Goal: Task Accomplishment & Management: Complete application form

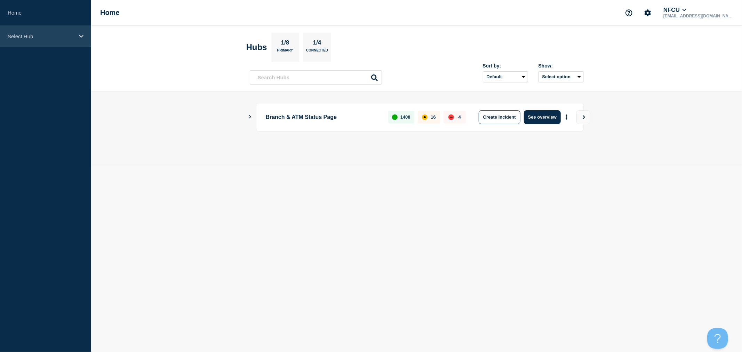
click at [74, 36] on p "Select Hub" at bounding box center [41, 36] width 67 height 6
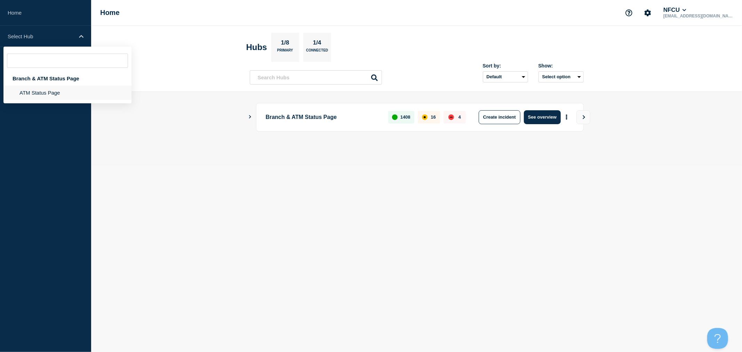
click at [43, 92] on li "ATM Status Page" at bounding box center [67, 93] width 128 height 14
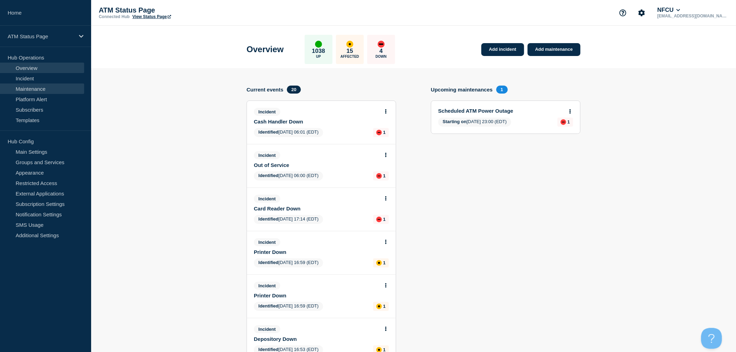
click at [34, 89] on link "Maintenance" at bounding box center [42, 88] width 84 height 10
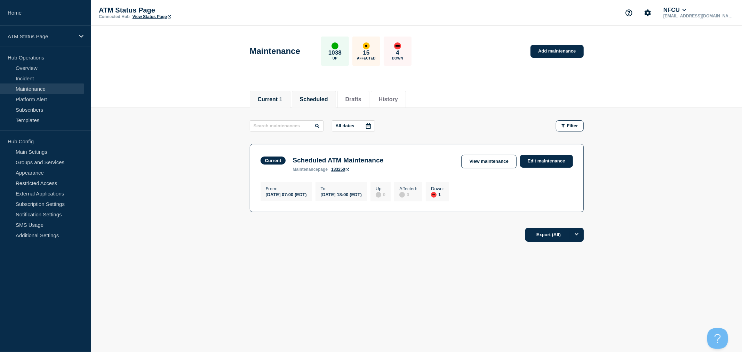
click at [320, 102] on button "Scheduled" at bounding box center [314, 99] width 28 height 6
click at [542, 157] on link "Edit maintenance" at bounding box center [546, 161] width 53 height 13
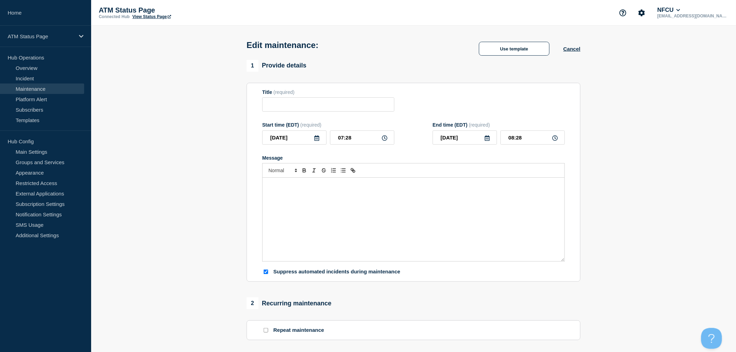
type input "Scheduled ATM Power Outage"
type input "23:00"
type input "[DATE]"
type input "05:00"
checkbox input "true"
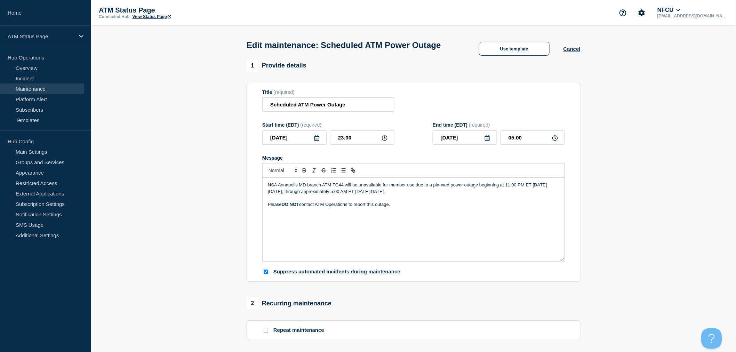
click at [644, 144] on section "1 Provide details Title (required) Scheduled ATM Power Outage Start time (EDT) …" at bounding box center [413, 319] width 645 height 519
click at [576, 52] on button "Cancel" at bounding box center [572, 49] width 17 height 6
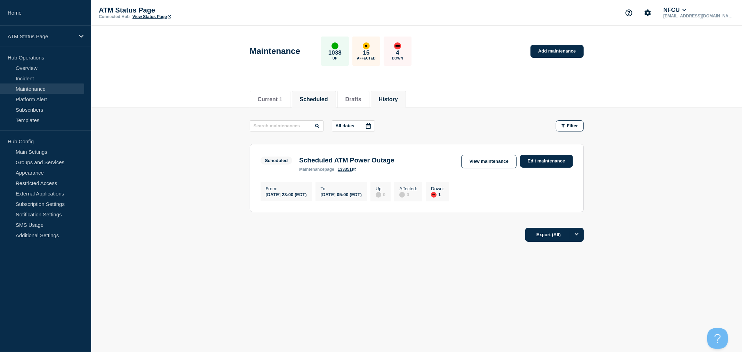
click at [398, 99] on button "History" at bounding box center [388, 99] width 19 height 6
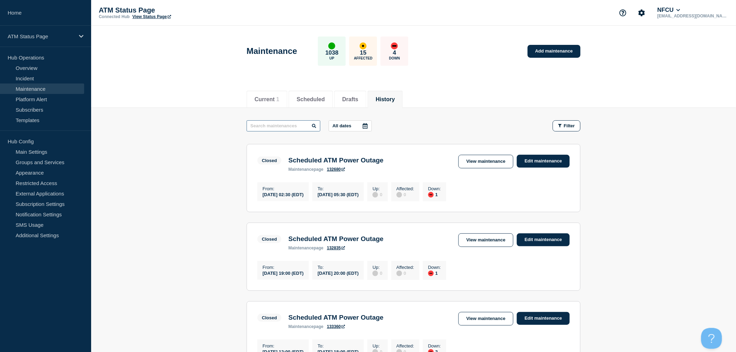
click at [305, 129] on input "text" at bounding box center [284, 125] width 74 height 11
type input "power"
click at [551, 239] on link "Edit maintenance" at bounding box center [543, 239] width 53 height 13
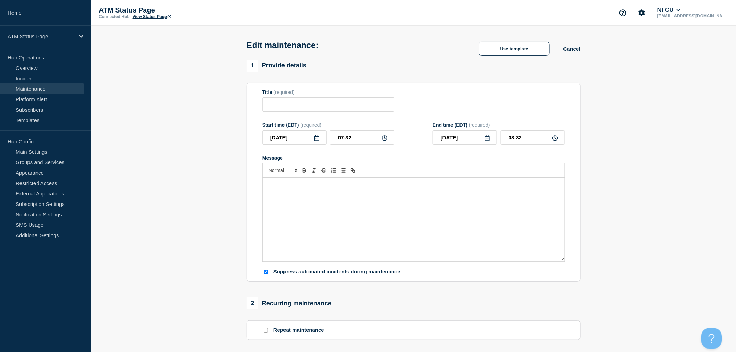
type input "Scheduled ATM Power Outage"
type input "[DATE]"
type input "19:00"
type input "[DATE]"
type input "20:00"
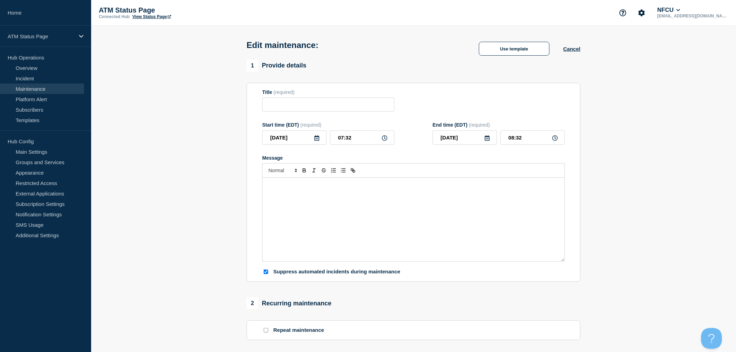
checkbox input "true"
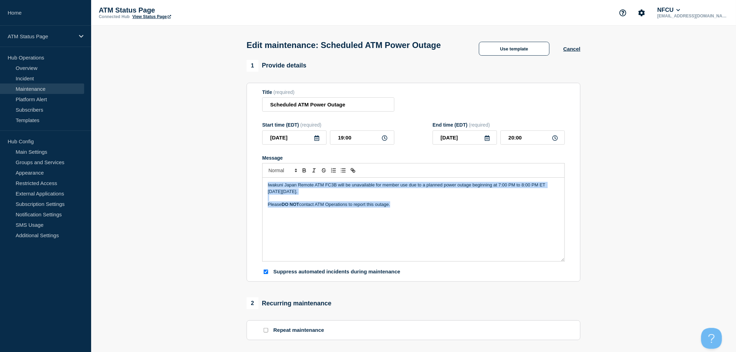
drag, startPoint x: 407, startPoint y: 222, endPoint x: 230, endPoint y: 192, distance: 179.2
click at [230, 192] on section "1 Provide details Title (required) Scheduled ATM Power Outage Start time (EDT) …" at bounding box center [413, 319] width 645 height 519
copy div "Iwakuni Japan Remote ATM FC3B will be unavailable for member use due to a plann…"
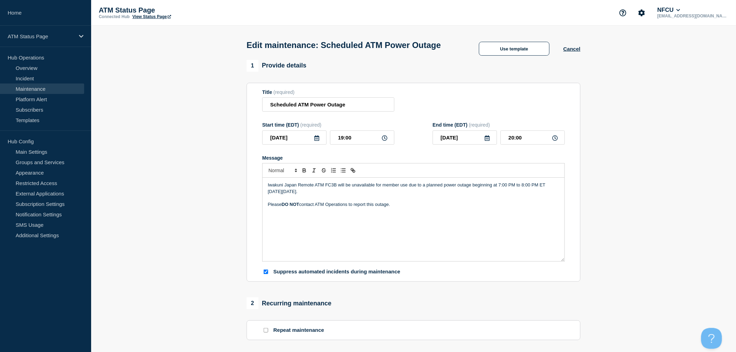
click at [574, 56] on div "Use template Cancel" at bounding box center [522, 49] width 115 height 14
click at [578, 52] on button "Cancel" at bounding box center [572, 49] width 17 height 6
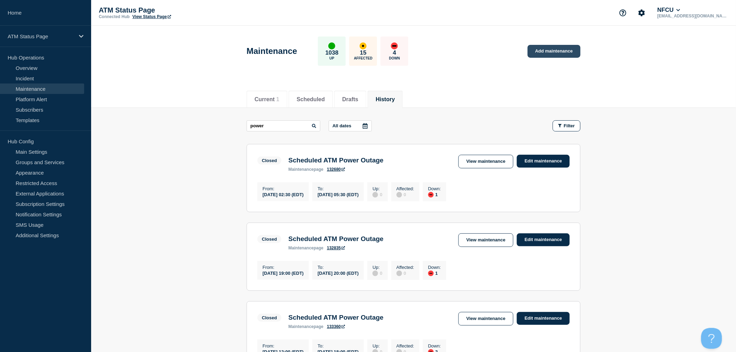
click at [559, 49] on link "Add maintenance" at bounding box center [554, 51] width 53 height 13
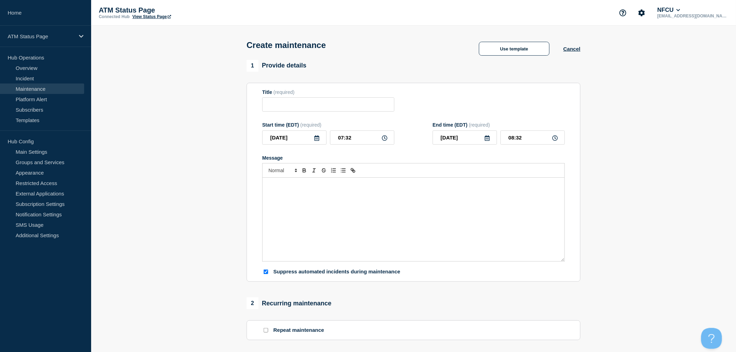
checkbox input "true"
click at [515, 53] on button "Use template" at bounding box center [514, 49] width 71 height 14
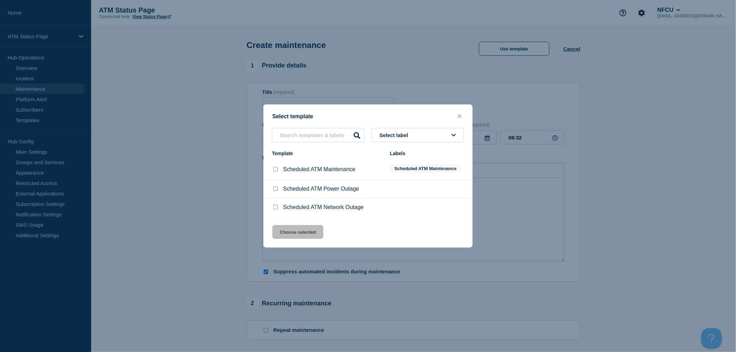
drag, startPoint x: 271, startPoint y: 190, endPoint x: 275, endPoint y: 195, distance: 6.3
click at [271, 190] on li "Scheduled ATM Power Outage" at bounding box center [368, 189] width 209 height 18
click at [274, 191] on input "Scheduled ATM Power Outage checkbox" at bounding box center [275, 188] width 5 height 5
checkbox input "true"
click at [296, 230] on button "Choose selected" at bounding box center [297, 232] width 51 height 14
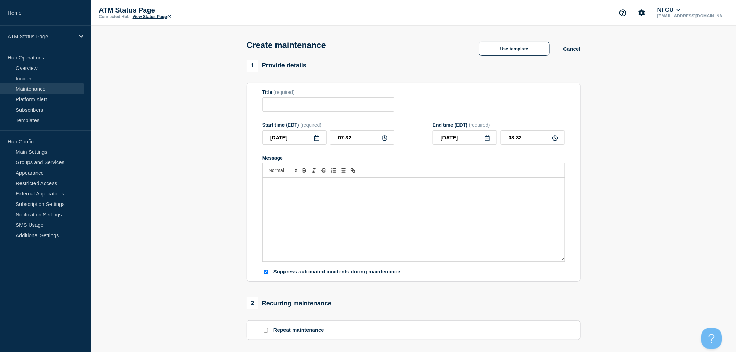
type input "Scheduled ATM Power Outage"
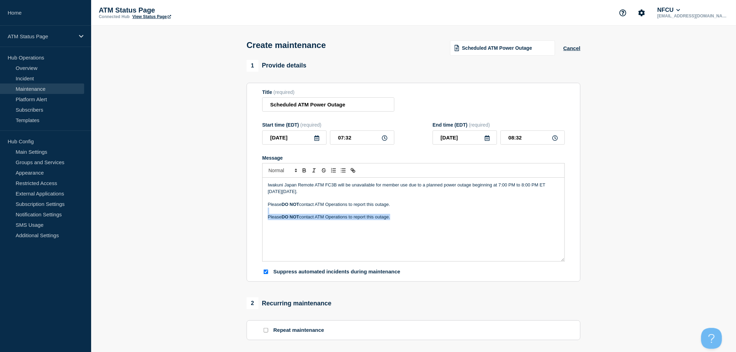
drag, startPoint x: 439, startPoint y: 231, endPoint x: 241, endPoint y: 215, distance: 198.6
click at [241, 215] on section "1 Provide details Title (required) Scheduled ATM Power Outage Start time (EDT) …" at bounding box center [413, 301] width 645 height 483
click at [266, 189] on div "Iwakuni Japan Remote ATM FC3B will be unavailable for member use due to a plann…" at bounding box center [414, 219] width 302 height 83
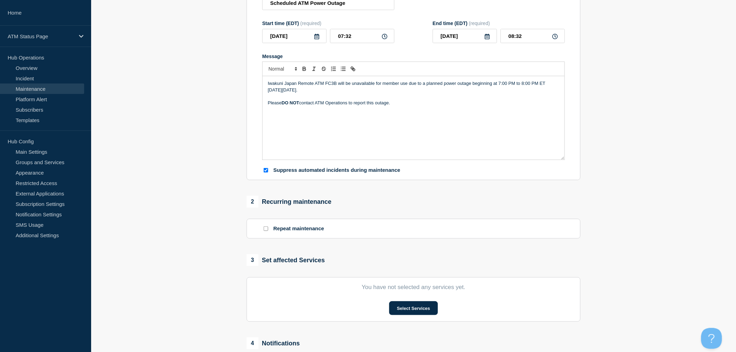
scroll to position [116, 0]
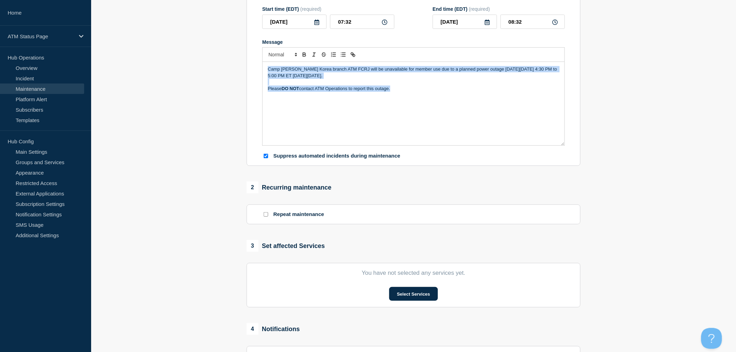
drag, startPoint x: 423, startPoint y: 88, endPoint x: 266, endPoint y: 65, distance: 158.3
click at [266, 65] on div "Camp [PERSON_NAME] Korea branch ATM FCRJ will be unavailable for member use due…" at bounding box center [414, 103] width 302 height 83
copy div "Camp [PERSON_NAME] Korea branch ATM FCRJ will be unavailable for member use due…"
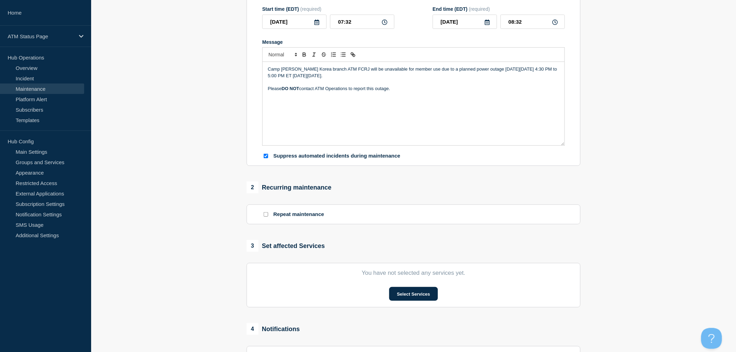
click at [473, 127] on div "Camp [PERSON_NAME] Korea branch ATM FCRJ will be unavailable for member use due…" at bounding box center [414, 103] width 302 height 83
click at [419, 103] on div "Camp [PERSON_NAME] Korea branch ATM FCRJ will be unavailable for member use due…" at bounding box center [414, 103] width 302 height 83
drag, startPoint x: 313, startPoint y: 97, endPoint x: 359, endPoint y: 96, distance: 46.3
click at [359, 96] on p "[DATE][DATE] 4:30 PM to 5:00 PM ET [DATE][DATE]. Please DO NOT contact ATM Oper…" at bounding box center [414, 95] width 292 height 6
copy p "4:30 PM to 5:00 PM ET"
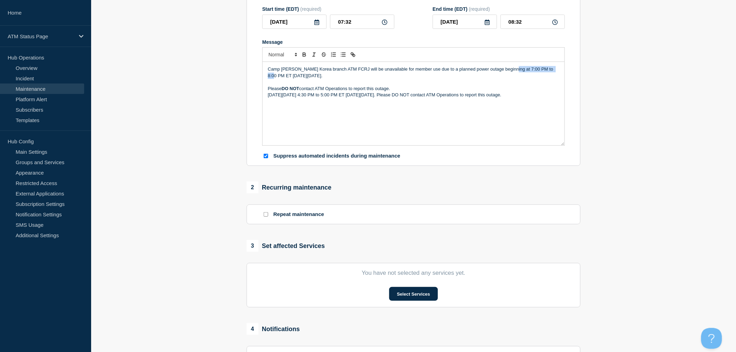
drag, startPoint x: 508, startPoint y: 70, endPoint x: 554, endPoint y: 74, distance: 46.5
click at [554, 74] on p "Camp [PERSON_NAME] Korea branch ATM FCRJ will be unavailable for member use due…" at bounding box center [414, 72] width 292 height 13
drag, startPoint x: 542, startPoint y: 96, endPoint x: 259, endPoint y: 98, distance: 282.8
click at [259, 98] on section "Title (required) Scheduled ATM Power Outage Start time (EDT) (required) [DATE] …" at bounding box center [414, 66] width 334 height 199
drag, startPoint x: 442, startPoint y: 101, endPoint x: 454, endPoint y: 95, distance: 13.2
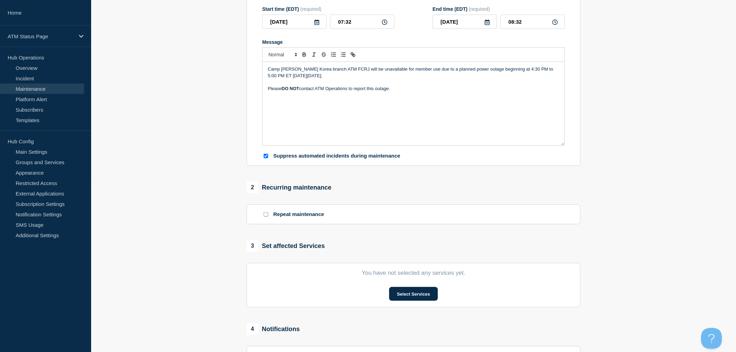
click at [442, 101] on div "Camp [PERSON_NAME] Korea branch ATM FCRJ will be unavailable for member use due…" at bounding box center [414, 103] width 302 height 83
click at [510, 70] on p "Camp [PERSON_NAME] Korea branch ATM FCRJ will be unavailable for member use due…" at bounding box center [414, 72] width 292 height 13
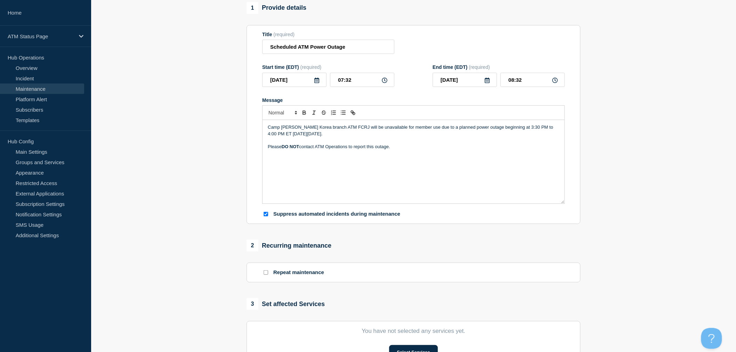
scroll to position [39, 0]
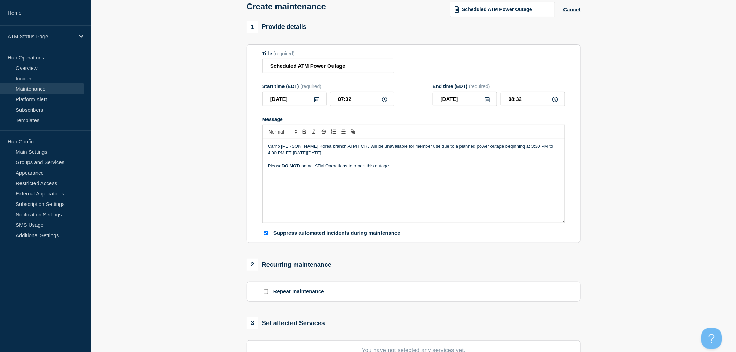
click at [342, 166] on p "Please DO NOT contact ATM Operations to report this outage." at bounding box center [414, 166] width 292 height 6
click at [318, 102] on icon at bounding box center [317, 100] width 6 height 6
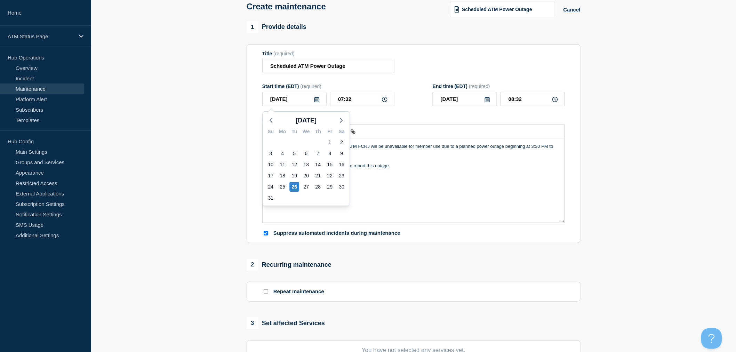
click at [385, 152] on p "Camp [PERSON_NAME] Korea branch ATM FCRJ will be unavailable for member use due…" at bounding box center [414, 149] width 292 height 13
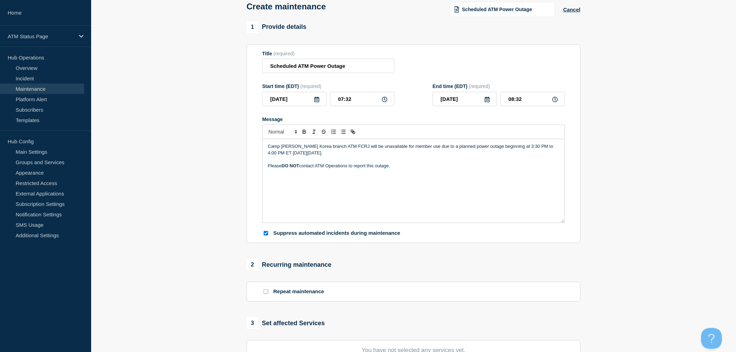
click at [319, 101] on icon at bounding box center [317, 100] width 6 height 6
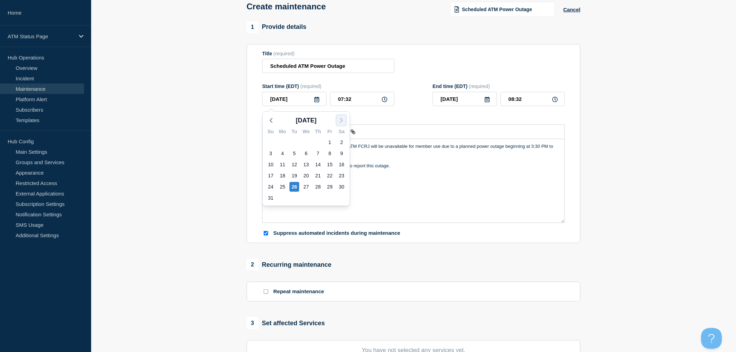
click at [342, 121] on polyline "button" at bounding box center [341, 120] width 2 height 4
click at [293, 152] on div "9" at bounding box center [294, 154] width 10 height 10
type input "[DATE]"
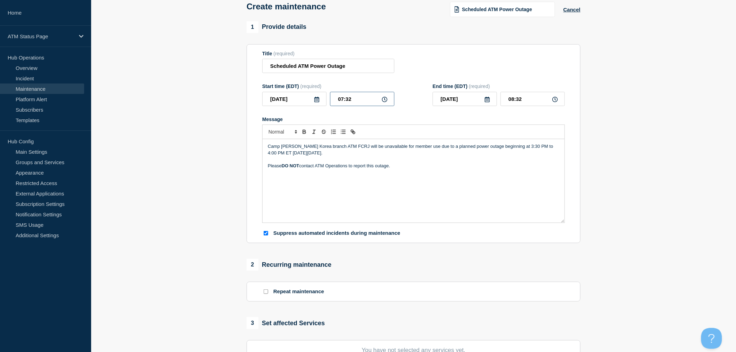
drag, startPoint x: 337, startPoint y: 102, endPoint x: 380, endPoint y: 102, distance: 42.4
click at [380, 102] on input "07:32" at bounding box center [362, 99] width 64 height 14
type input "15:30"
type input "16:00"
click at [352, 217] on div "Camp [PERSON_NAME] Korea branch ATM FCRJ will be unavailable for member use due…" at bounding box center [414, 180] width 302 height 83
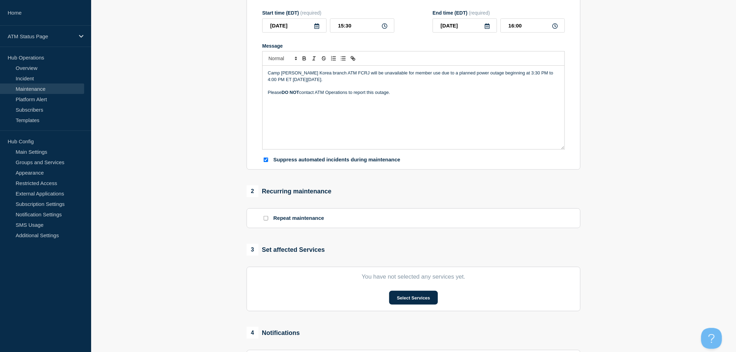
scroll to position [154, 0]
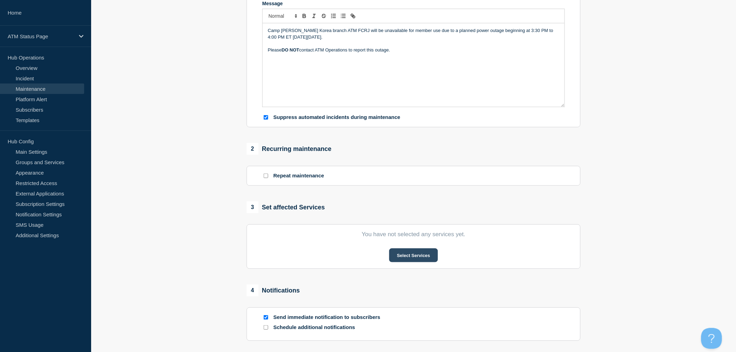
click at [415, 255] on button "Select Services" at bounding box center [413, 255] width 48 height 14
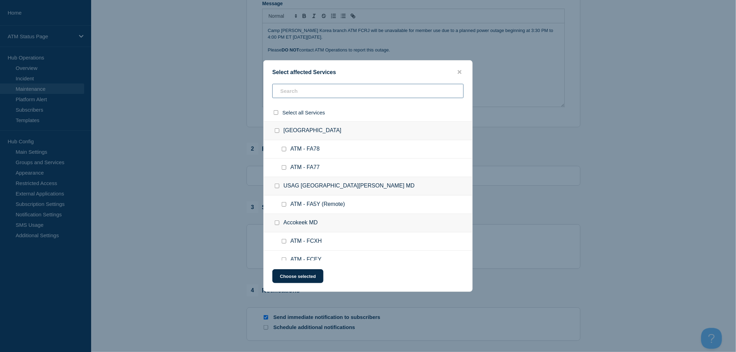
click at [310, 95] on input "text" at bounding box center [367, 91] width 191 height 14
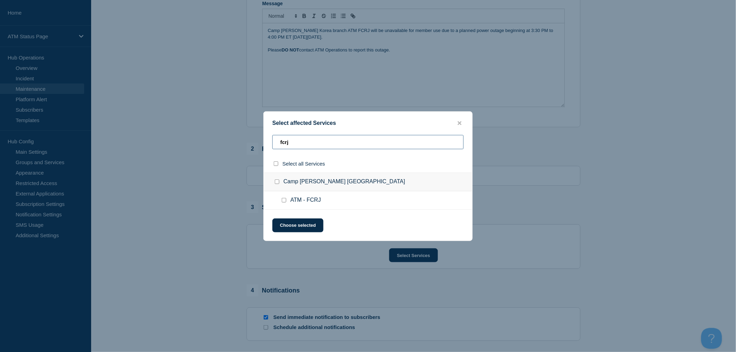
type input "fcrj"
click at [284, 200] on input "ATM - FCRJ checkbox" at bounding box center [284, 200] width 5 height 5
checkbox input "true"
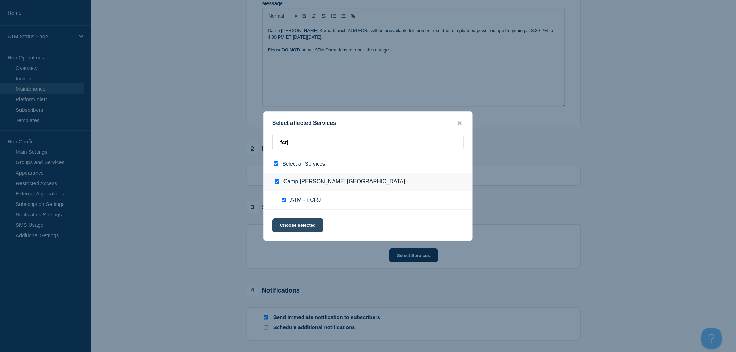
click at [298, 221] on button "Choose selected" at bounding box center [297, 225] width 51 height 14
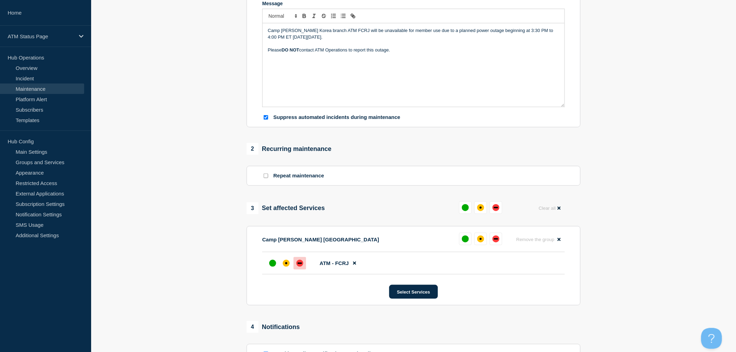
click at [303, 267] on div at bounding box center [300, 263] width 13 height 13
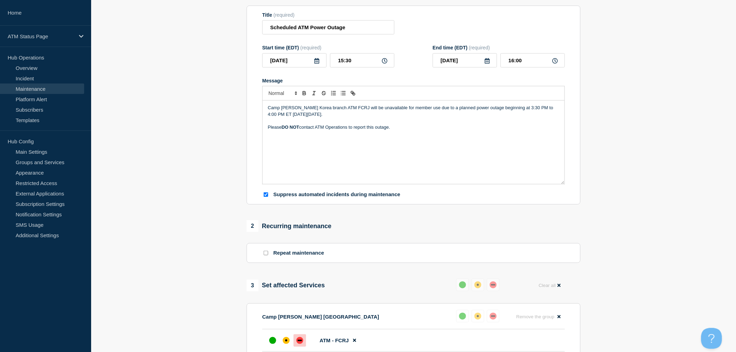
click at [404, 134] on p "Message" at bounding box center [414, 133] width 292 height 6
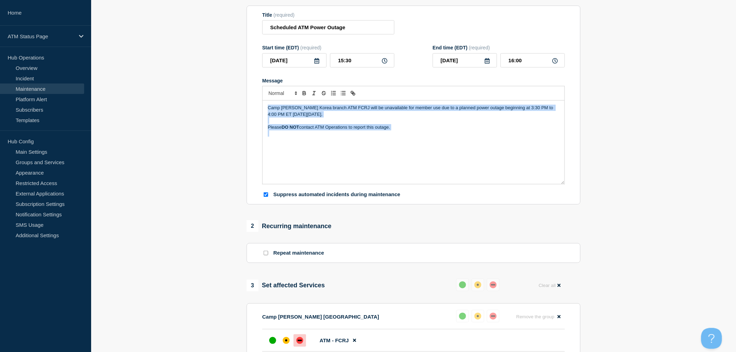
copy div "Camp [PERSON_NAME] Korea branch ATM FCRJ will be unavailable for member use due…"
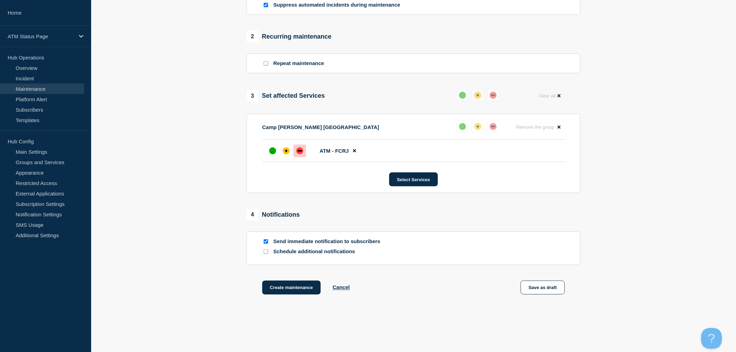
scroll to position [292, 0]
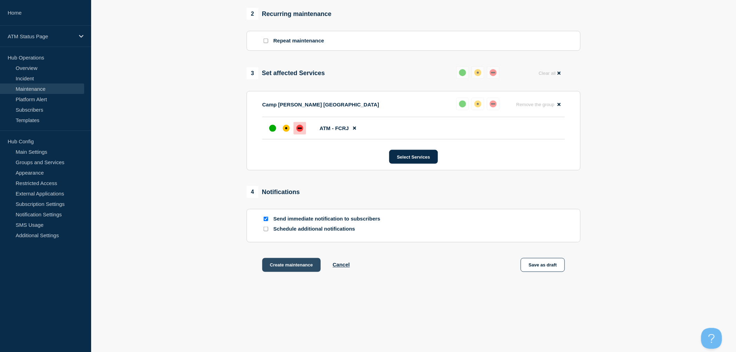
click at [313, 262] on button "Create maintenance" at bounding box center [291, 265] width 58 height 14
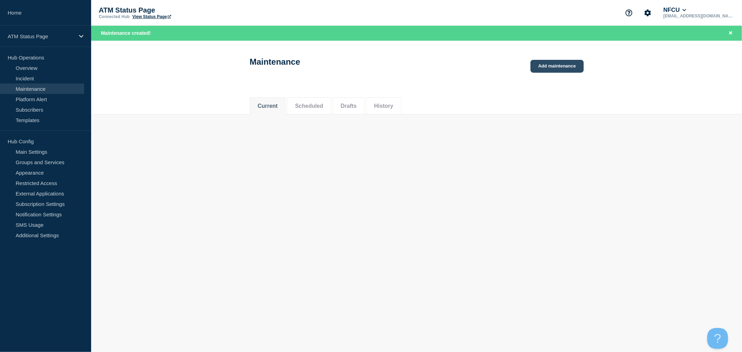
click at [561, 65] on link "Add maintenance" at bounding box center [556, 66] width 53 height 13
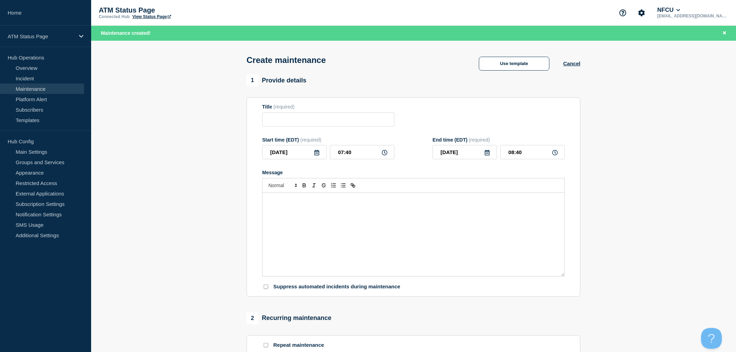
checkbox input "true"
click at [497, 64] on button "Use template" at bounding box center [514, 64] width 71 height 14
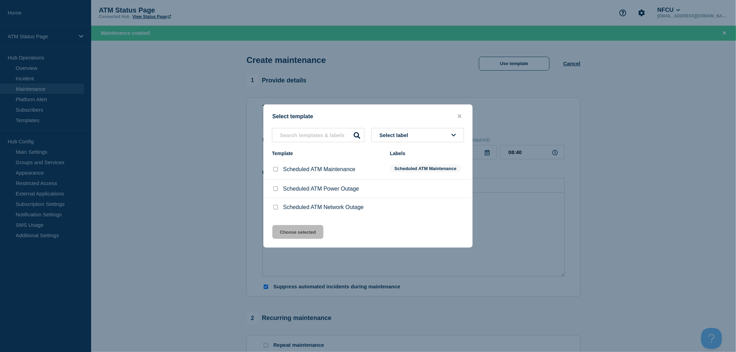
click at [417, 126] on div "Select template Select label Template Labels Scheduled ATM Maintenance Schedule…" at bounding box center [367, 175] width 209 height 143
click at [277, 191] on input "Scheduled ATM Power Outage checkbox" at bounding box center [275, 188] width 5 height 5
checkbox input "true"
click at [301, 231] on button "Choose selected" at bounding box center [297, 232] width 51 height 14
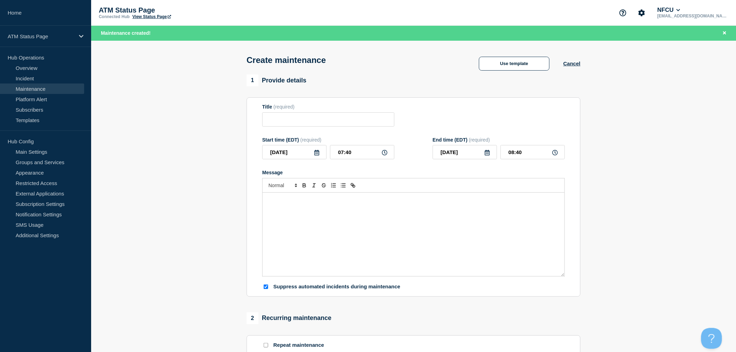
type input "Scheduled ATM Power Outage"
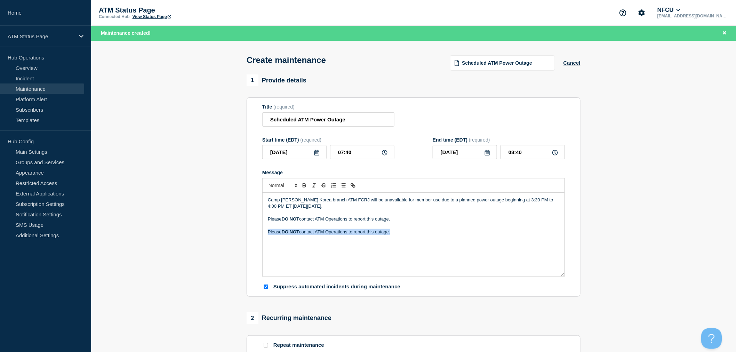
drag, startPoint x: 424, startPoint y: 233, endPoint x: 207, endPoint y: 234, distance: 217.1
click at [207, 234] on section "1 Provide details Title (required) Scheduled ATM Power Outage Start time (EDT) …" at bounding box center [413, 315] width 645 height 483
click at [291, 209] on p "Camp [PERSON_NAME] Korea branch ATM FCRJ will be unavailable for member use due…" at bounding box center [414, 203] width 292 height 13
click at [338, 226] on p "Message" at bounding box center [414, 225] width 292 height 6
click at [318, 155] on icon at bounding box center [316, 153] width 5 height 6
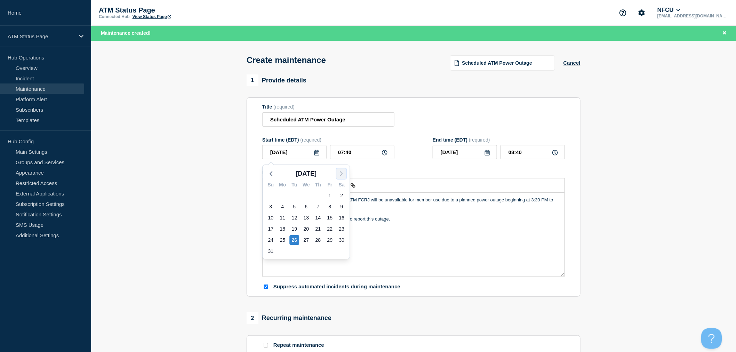
click at [341, 173] on icon "button" at bounding box center [341, 173] width 8 height 8
click at [317, 210] on div "11" at bounding box center [318, 207] width 10 height 10
type input "[DATE]"
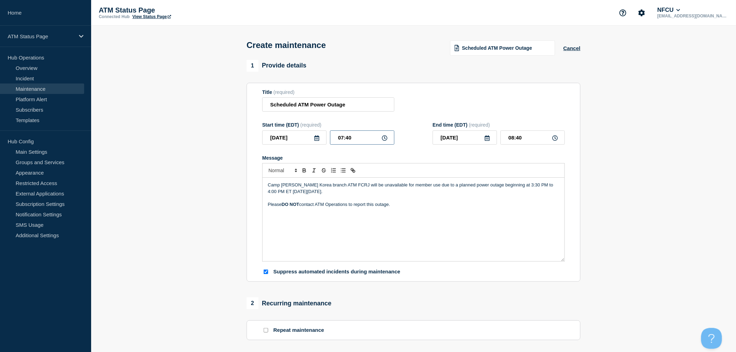
drag, startPoint x: 338, startPoint y: 138, endPoint x: 381, endPoint y: 138, distance: 43.5
click at [381, 138] on input "07:40" at bounding box center [362, 137] width 64 height 14
type input "15:30"
type input "16:00"
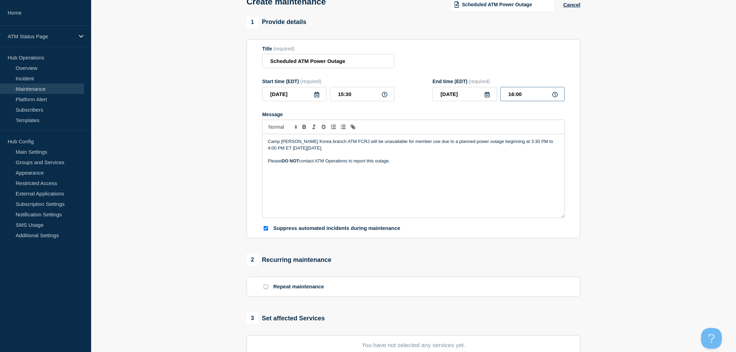
scroll to position [154, 0]
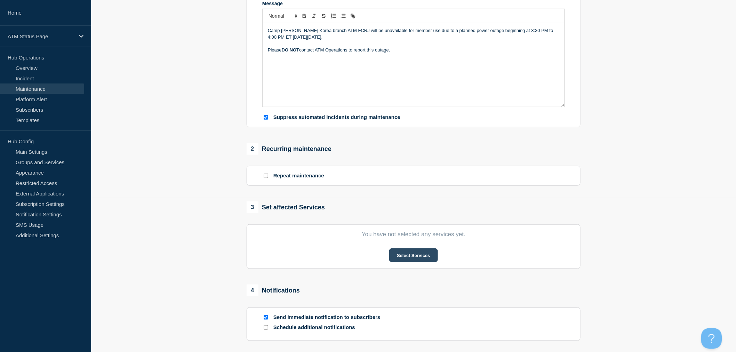
click at [423, 256] on button "Select Services" at bounding box center [413, 255] width 48 height 14
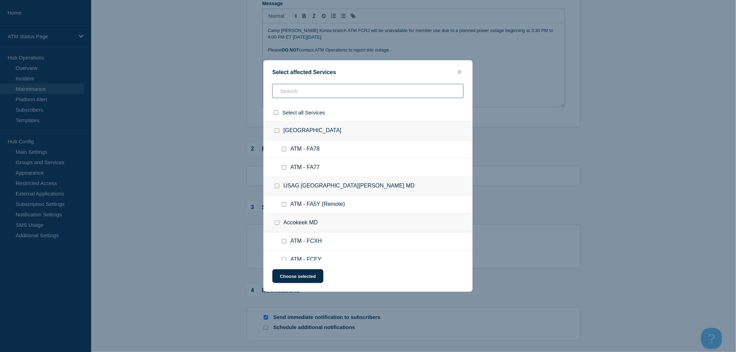
click at [304, 90] on input "text" at bounding box center [367, 91] width 191 height 14
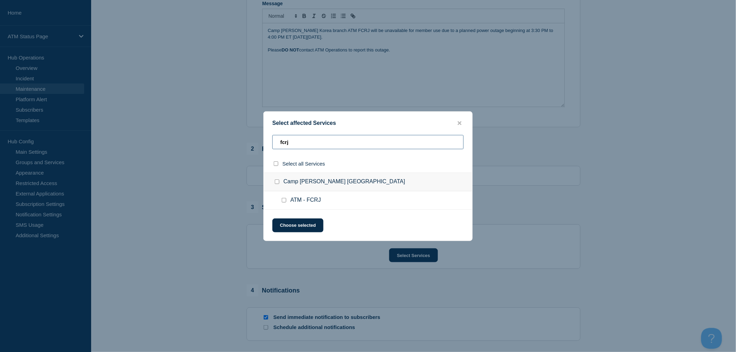
type input "fcrj"
click at [284, 203] on div at bounding box center [285, 200] width 10 height 7
click at [284, 200] on input "ATM - FCRJ checkbox" at bounding box center [284, 200] width 5 height 5
checkbox input "true"
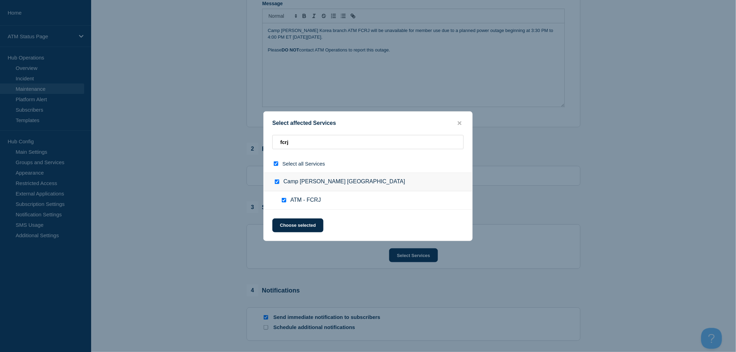
checkbox input "true"
click at [298, 221] on button "Choose selected" at bounding box center [297, 225] width 51 height 14
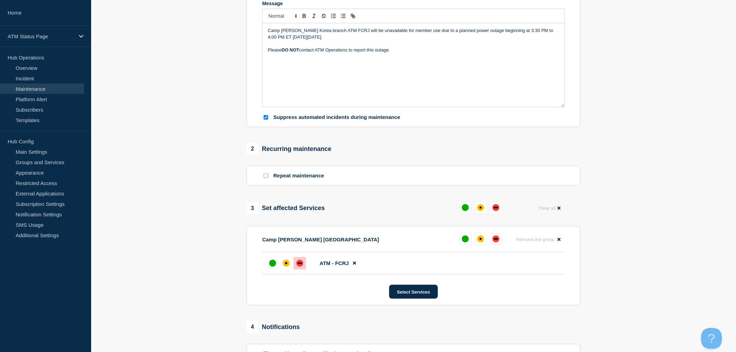
click at [295, 262] on div at bounding box center [300, 263] width 13 height 13
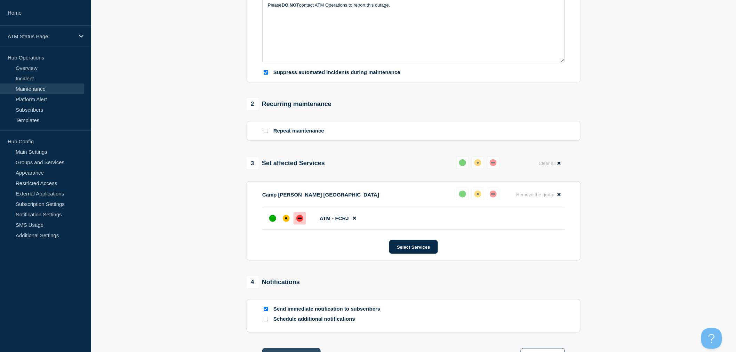
scroll to position [292, 0]
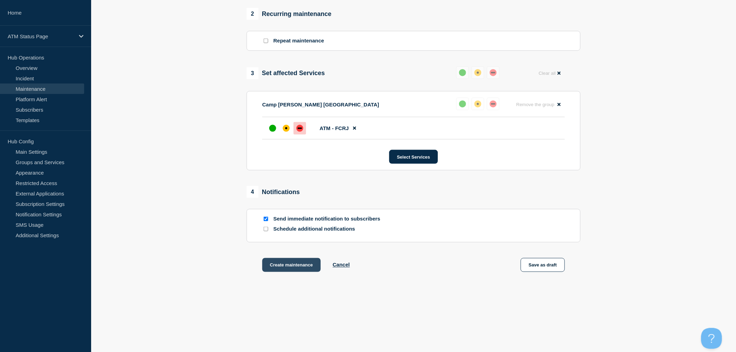
click at [290, 266] on button "Create maintenance" at bounding box center [291, 265] width 58 height 14
